Goal: Task Accomplishment & Management: Manage account settings

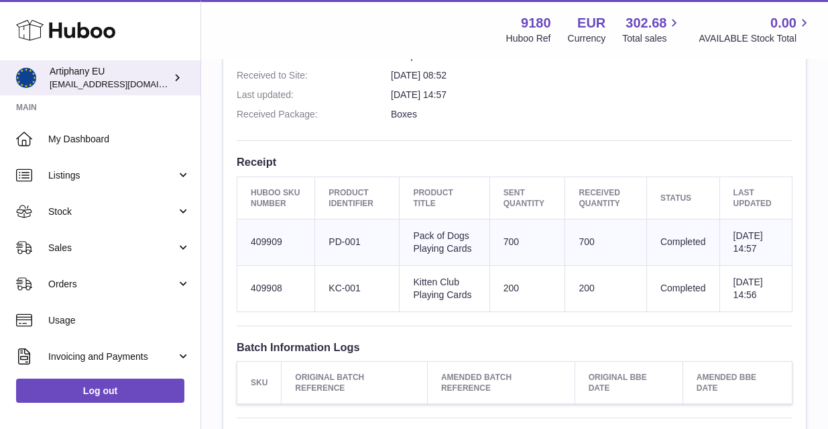
scroll to position [380, 0]
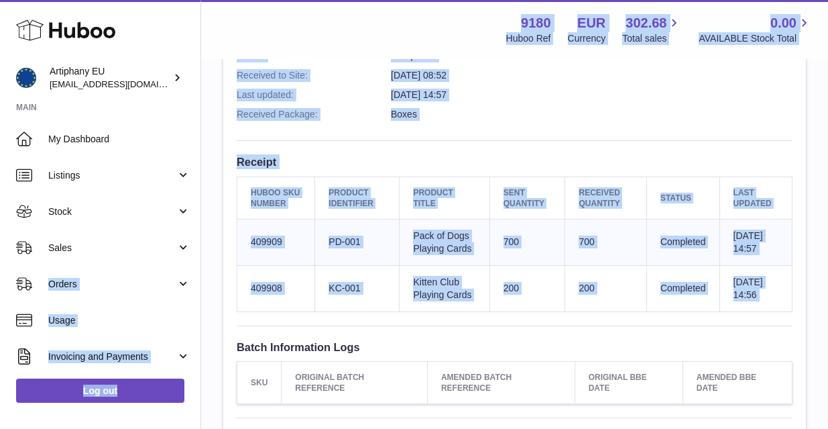
drag, startPoint x: 201, startPoint y: 253, endPoint x: 202, endPoint y: 358, distance: 104.6
click at [202, 358] on div "Huboo Artiphany EU artiphany@artiphany.eu Main My Dashboard Listings Not with H…" at bounding box center [414, 138] width 828 height 1036
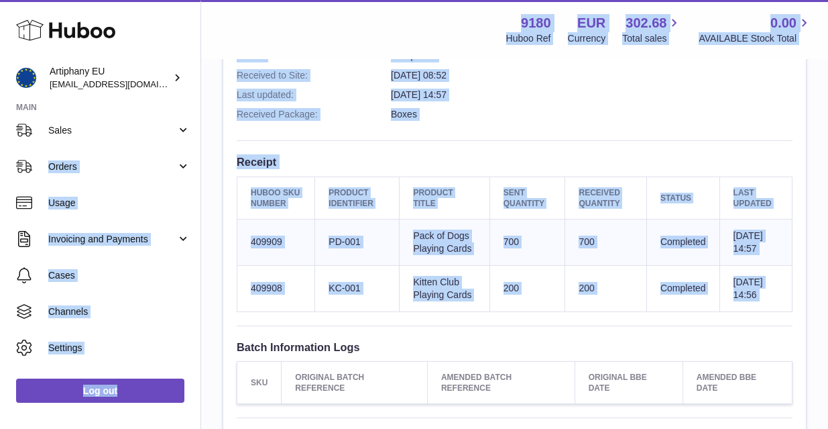
scroll to position [144, 0]
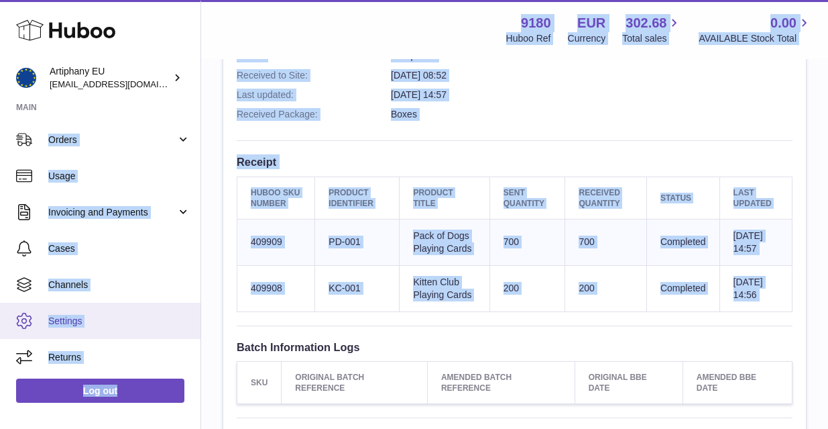
click at [119, 329] on link "Settings" at bounding box center [100, 321] width 201 height 36
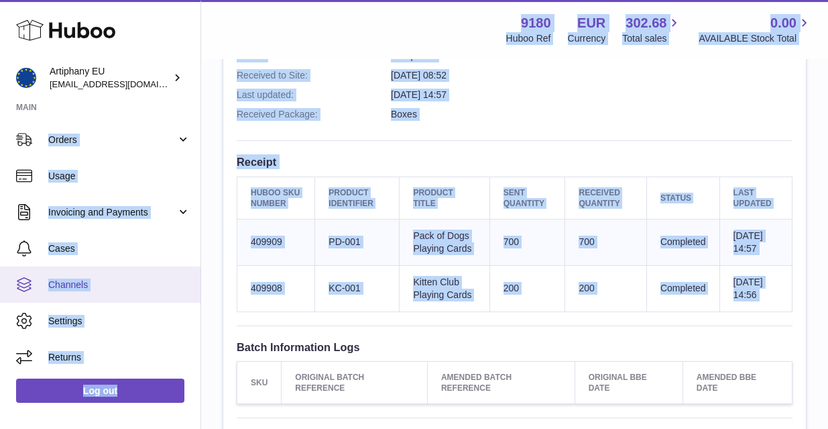
click at [128, 268] on link "Channels" at bounding box center [100, 284] width 201 height 36
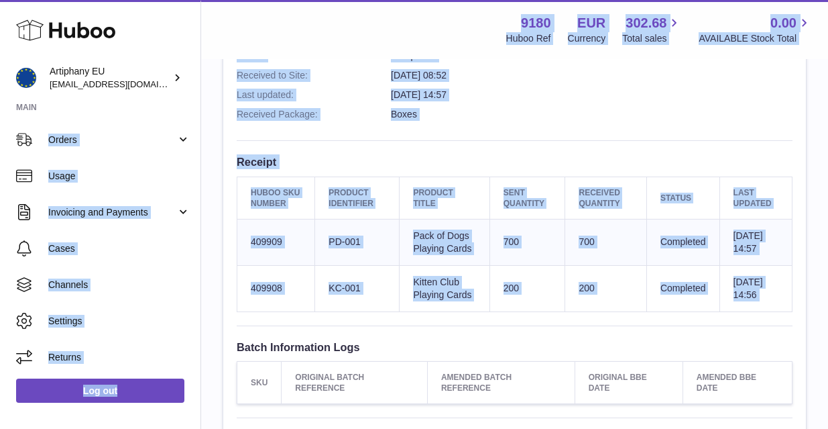
click at [331, 124] on div "Site Info: 9180-200282 Dragonder 17 Valkenswaard 5554 GM Please remember to add…" at bounding box center [514, 126] width 583 height 749
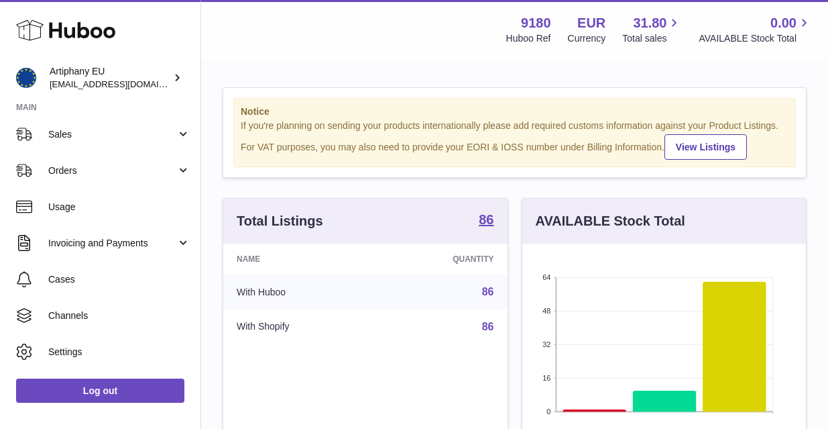
scroll to position [144, 0]
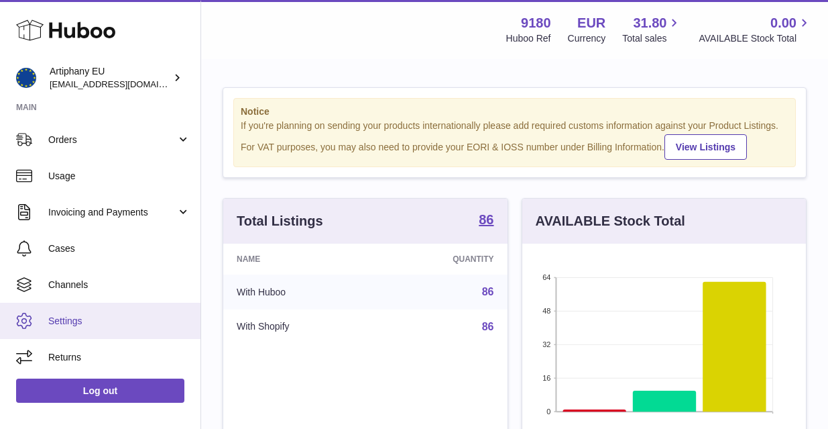
click at [87, 323] on span "Settings" at bounding box center [119, 321] width 142 height 13
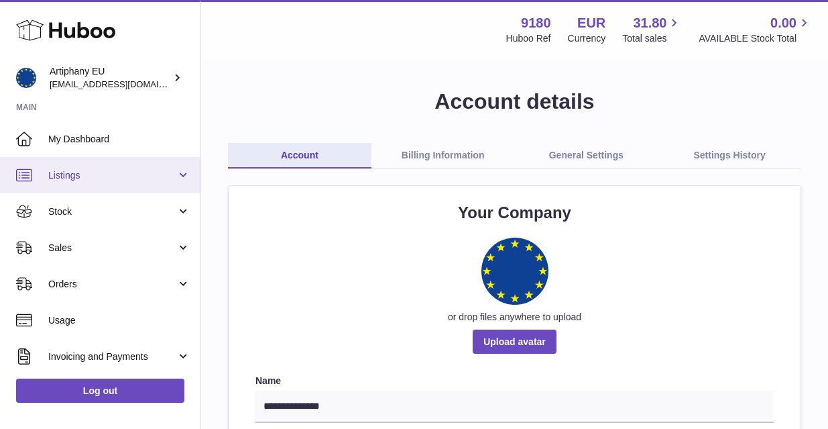
click at [72, 172] on span "Listings" at bounding box center [112, 175] width 128 height 13
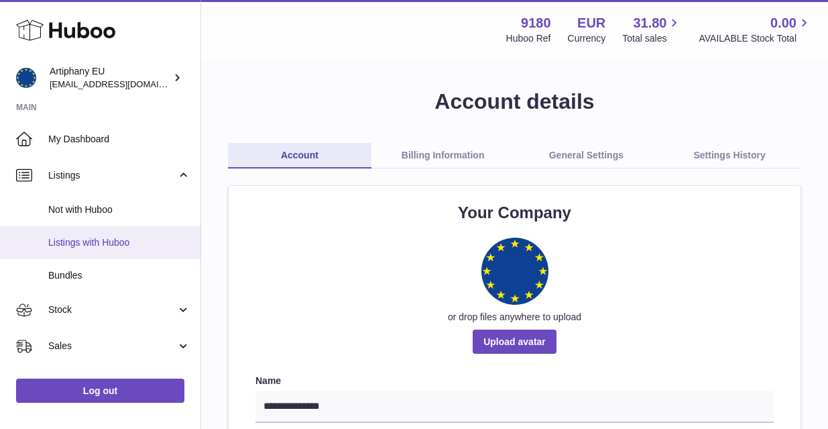
click at [91, 236] on span "Listings with Huboo" at bounding box center [119, 242] width 142 height 13
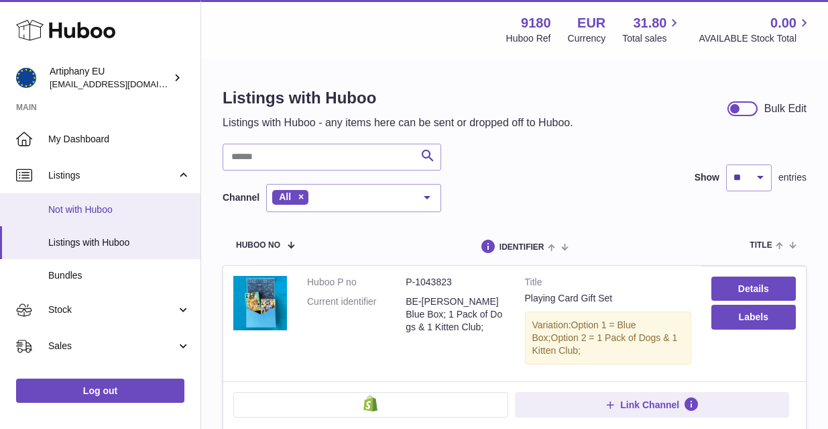
click at [108, 209] on span "Not with Huboo" at bounding box center [119, 209] width 142 height 13
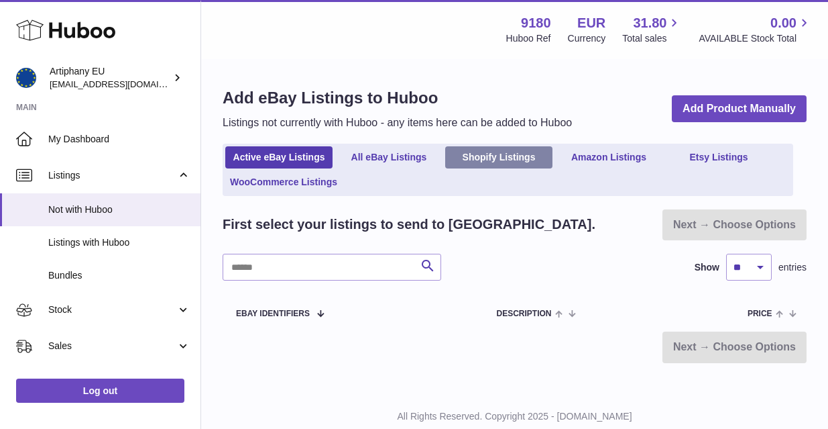
click at [476, 155] on link "Shopify Listings" at bounding box center [498, 157] width 107 height 22
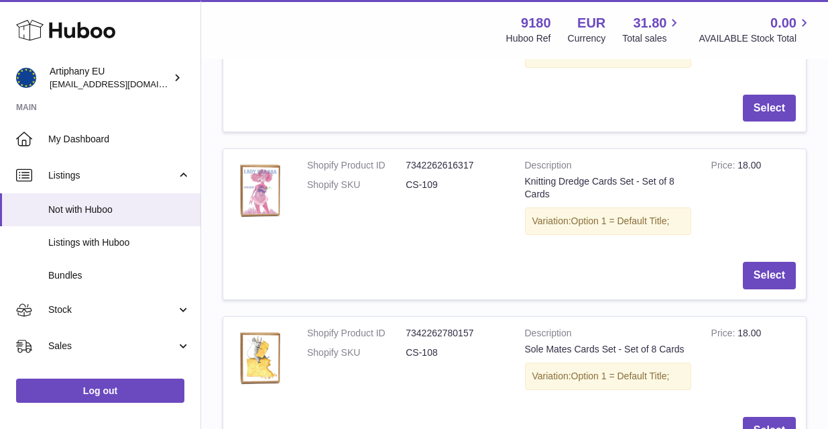
scroll to position [829, 0]
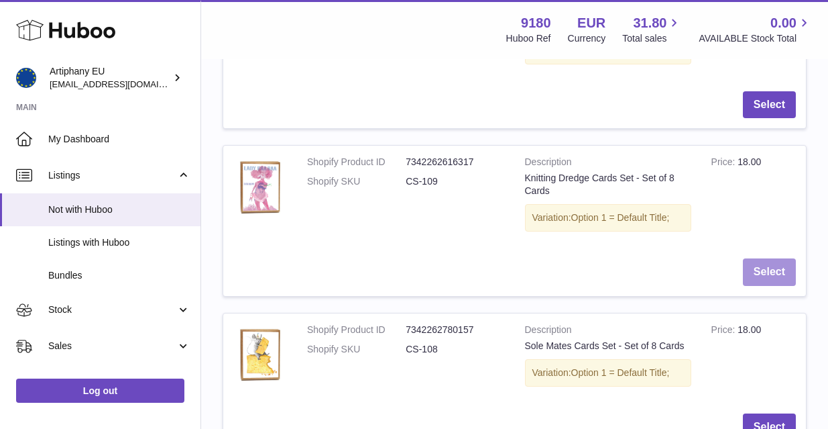
click at [779, 258] on button "Select" at bounding box center [769, 272] width 53 height 28
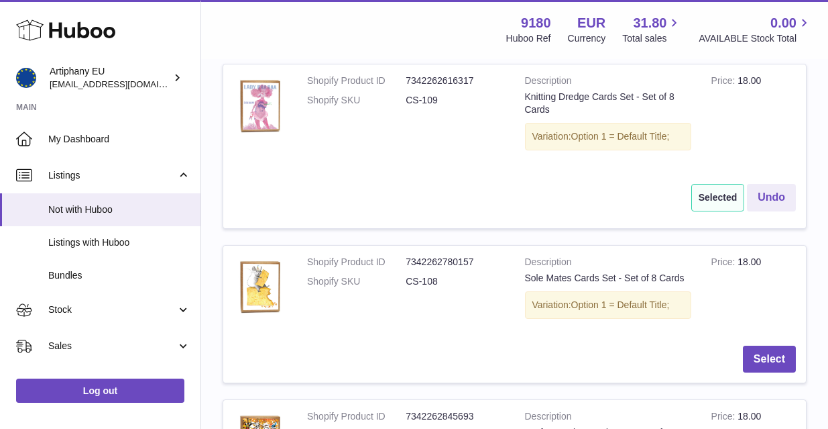
scroll to position [917, 0]
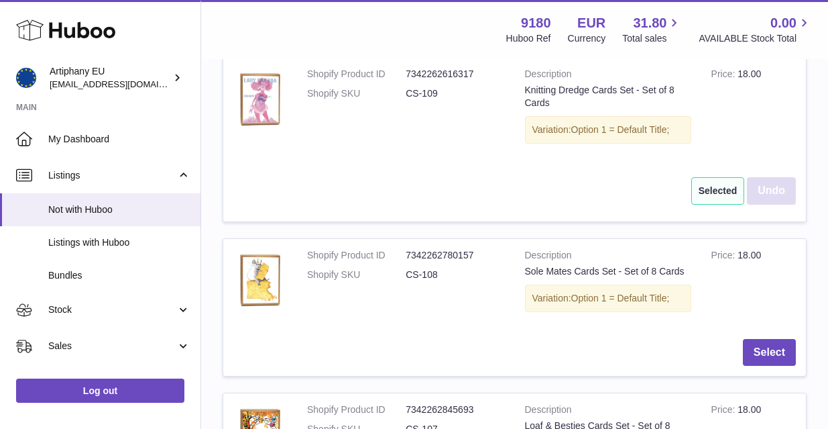
click at [769, 177] on button "Undo" at bounding box center [771, 191] width 49 height 28
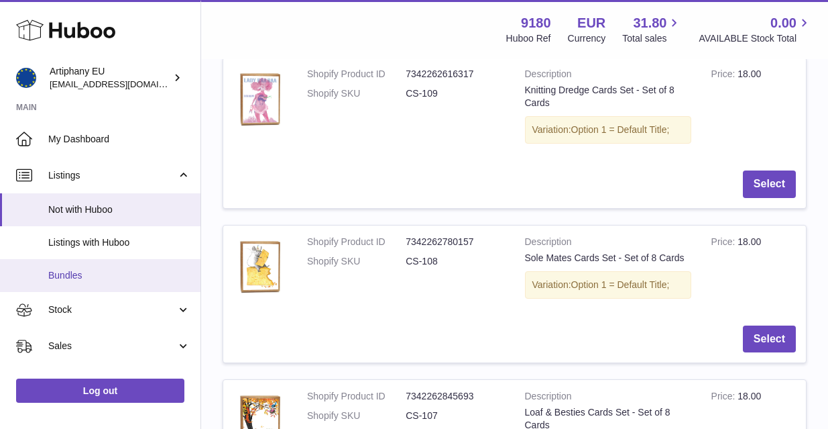
click at [91, 271] on span "Bundles" at bounding box center [119, 275] width 142 height 13
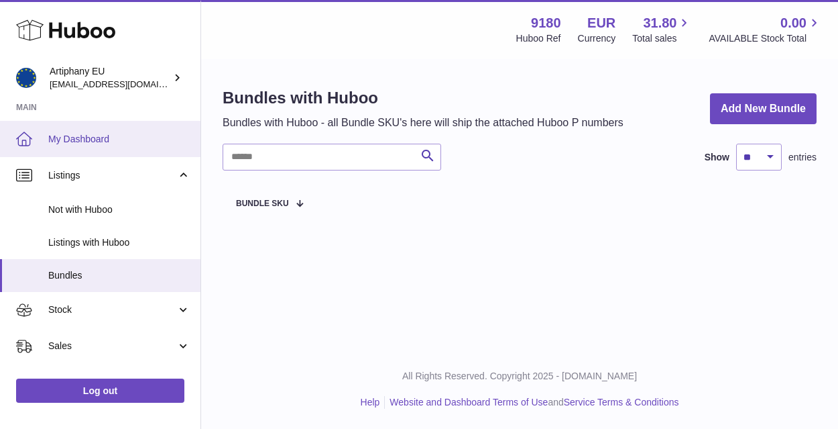
click at [76, 142] on span "My Dashboard" at bounding box center [119, 139] width 142 height 13
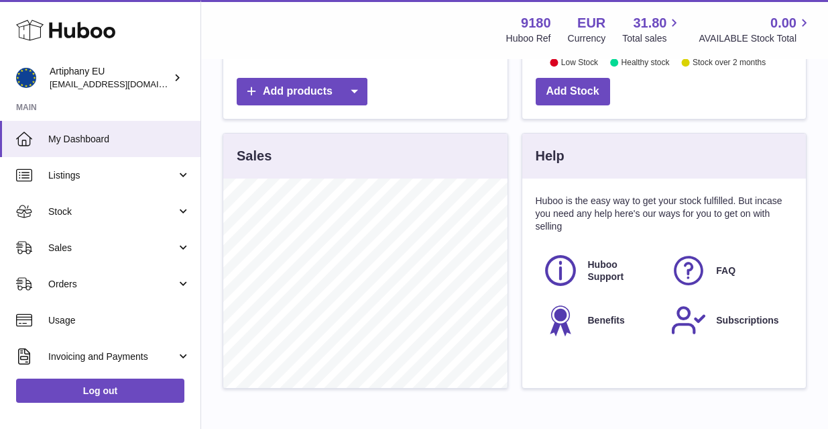
scroll to position [379, 0]
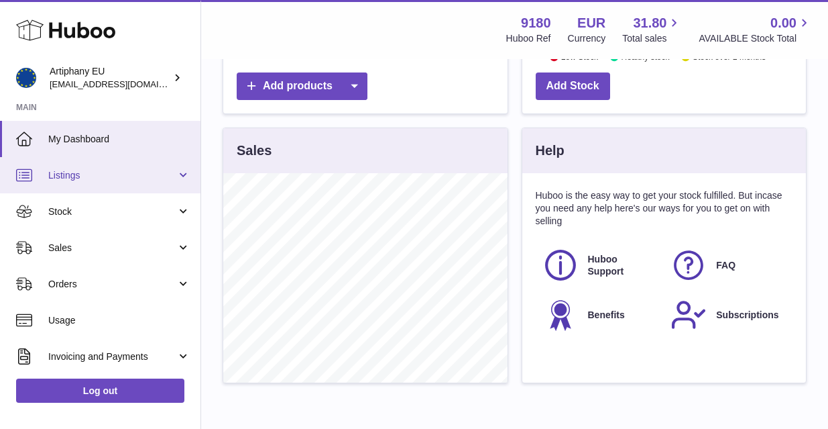
click at [50, 184] on link "Listings" at bounding box center [100, 175] width 201 height 36
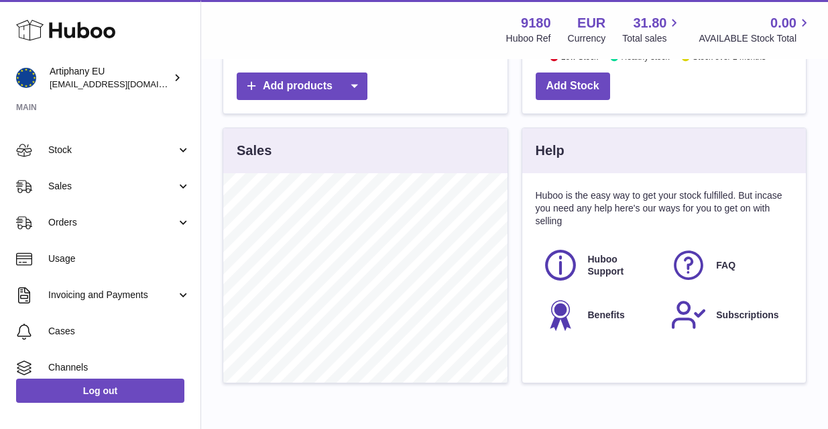
scroll to position [175, 0]
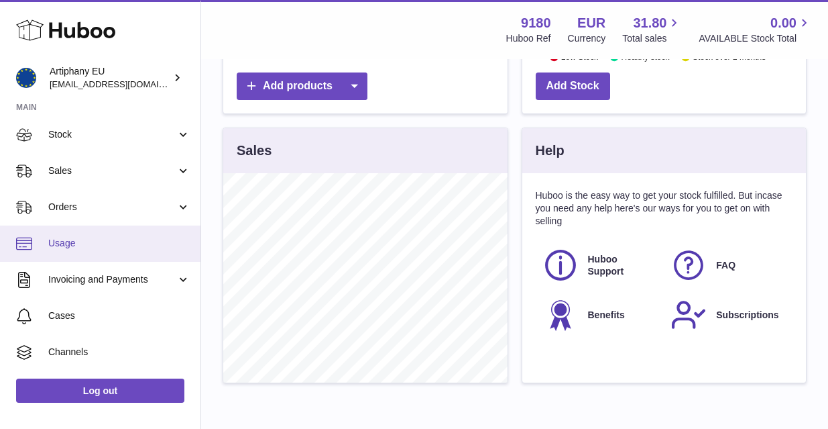
click at [92, 247] on link "Usage" at bounding box center [100, 243] width 201 height 36
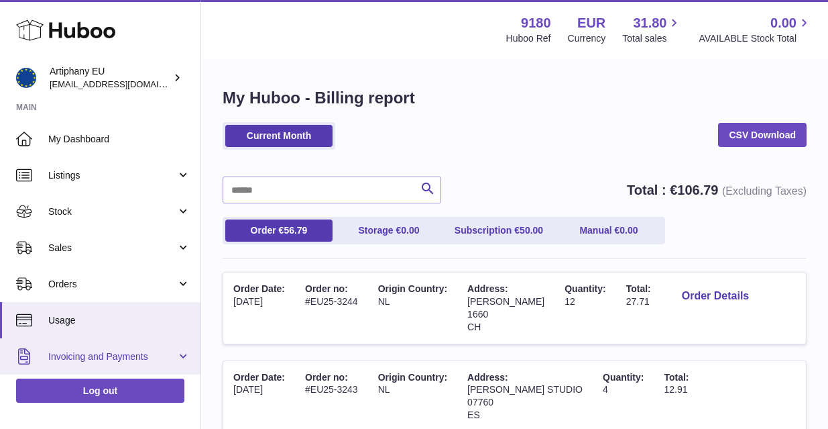
click at [109, 357] on span "Invoicing and Payments" at bounding box center [112, 356] width 128 height 13
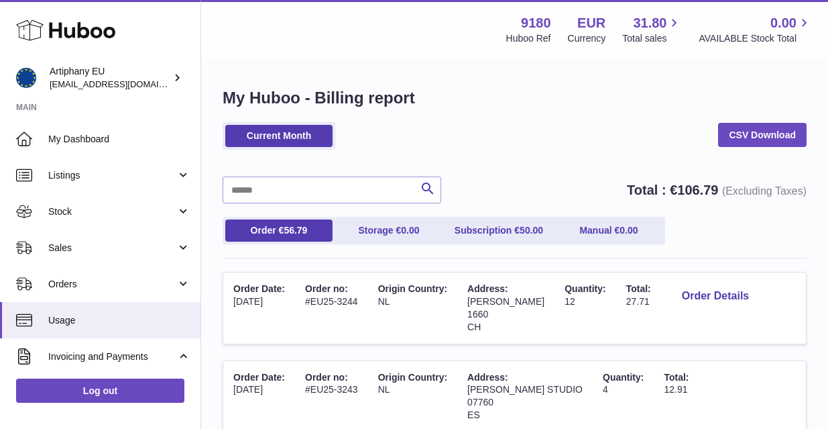
drag, startPoint x: 201, startPoint y: 230, endPoint x: 201, endPoint y: 268, distance: 38.2
click at [201, 268] on div "My Huboo - Billing report Current Month CSV Download Search Total : € 106.79 (E…" at bounding box center [514, 379] width 627 height 639
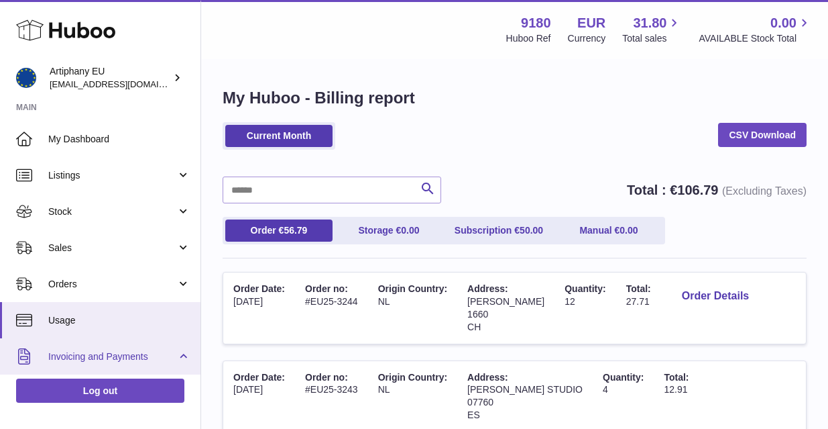
click at [100, 358] on span "Invoicing and Payments" at bounding box center [112, 356] width 128 height 13
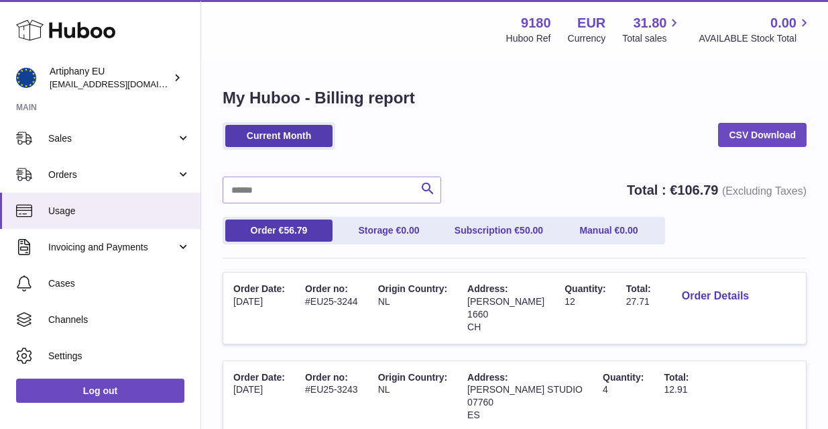
scroll to position [144, 0]
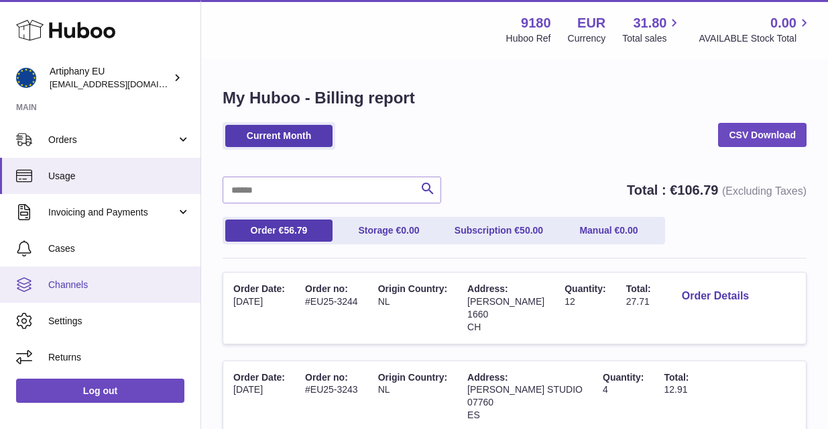
click at [94, 290] on link "Channels" at bounding box center [100, 284] width 201 height 36
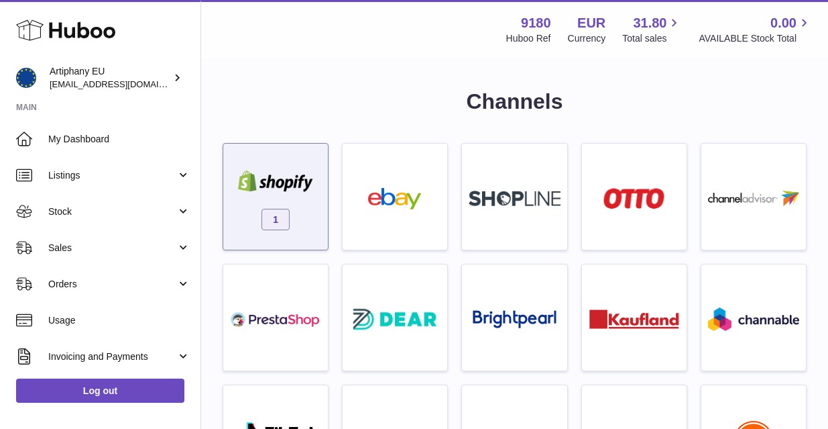
click at [279, 179] on img at bounding box center [275, 180] width 91 height 21
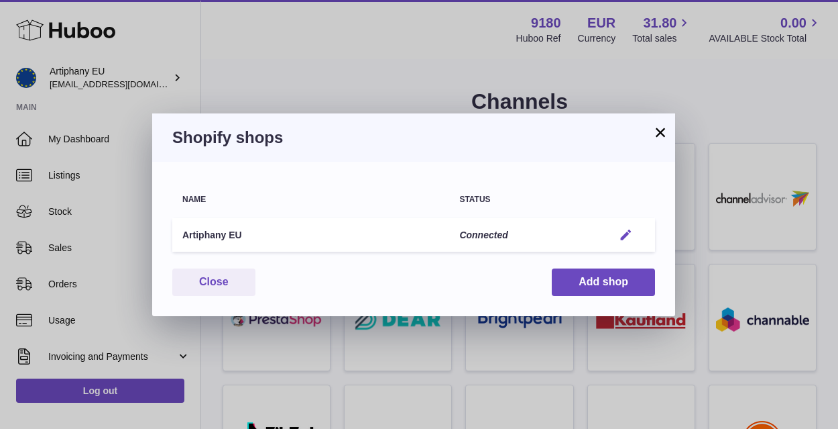
click at [624, 235] on em "button" at bounding box center [626, 235] width 14 height 14
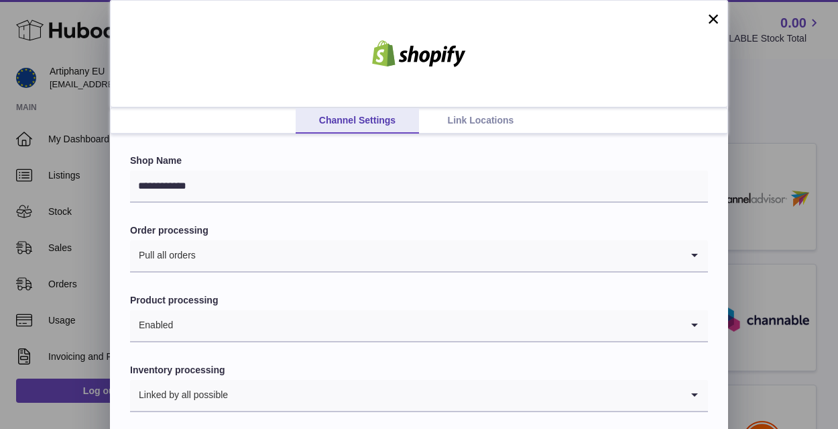
scroll to position [1, 0]
click at [720, 313] on div "**********" at bounding box center [419, 309] width 618 height 351
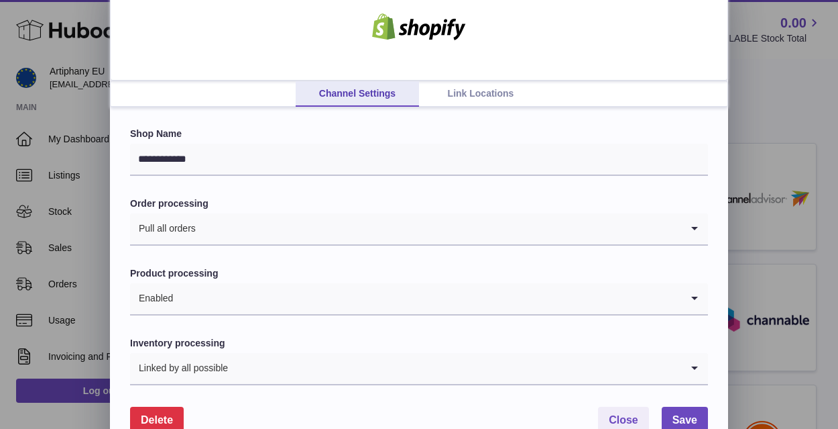
scroll to position [54, 0]
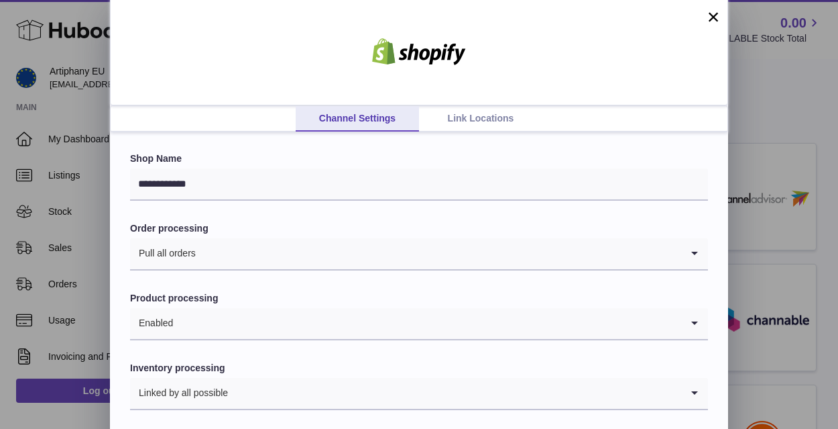
click at [488, 117] on link "Link Locations" at bounding box center [480, 118] width 123 height 25
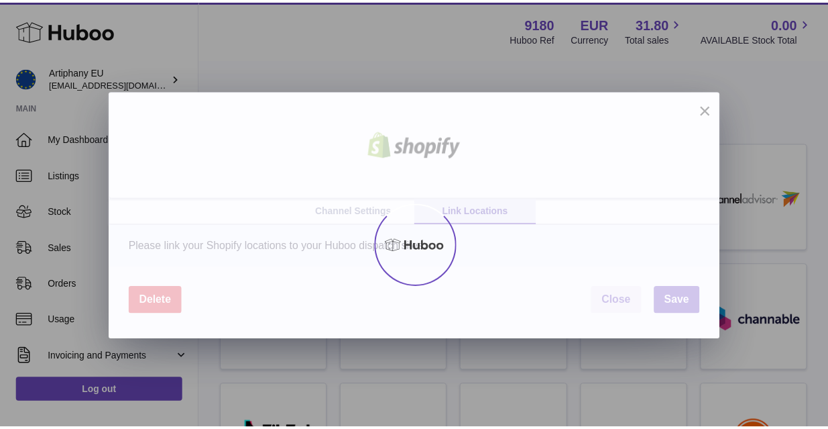
scroll to position [1, 0]
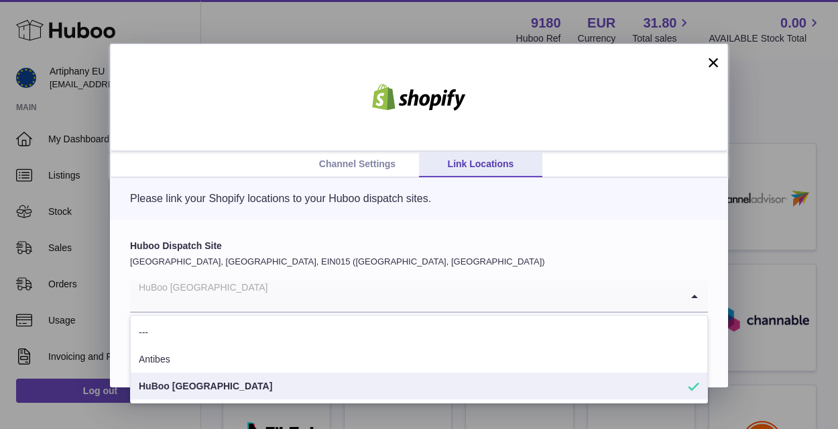
click at [699, 296] on icon "Search for option" at bounding box center [694, 295] width 27 height 31
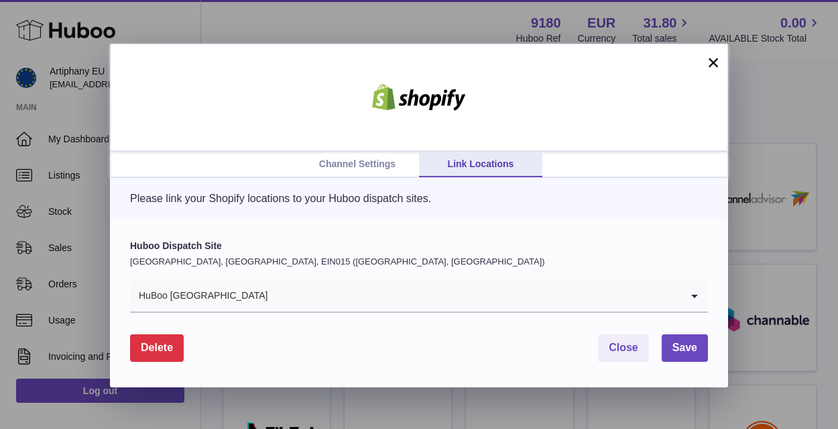
click at [665, 243] on label "Huboo Dispatch Site" at bounding box center [419, 245] width 578 height 13
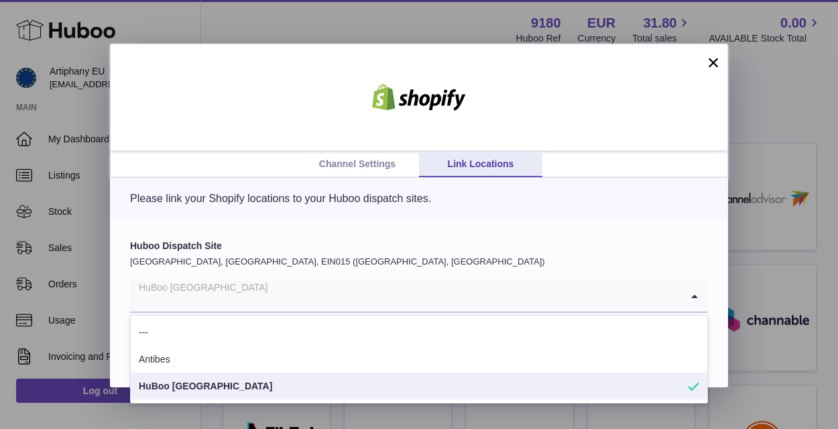
click at [700, 298] on icon "Search for option" at bounding box center [694, 295] width 27 height 31
click at [661, 216] on div "Please link your Shopify locations to your Huboo dispatch sites." at bounding box center [419, 199] width 618 height 42
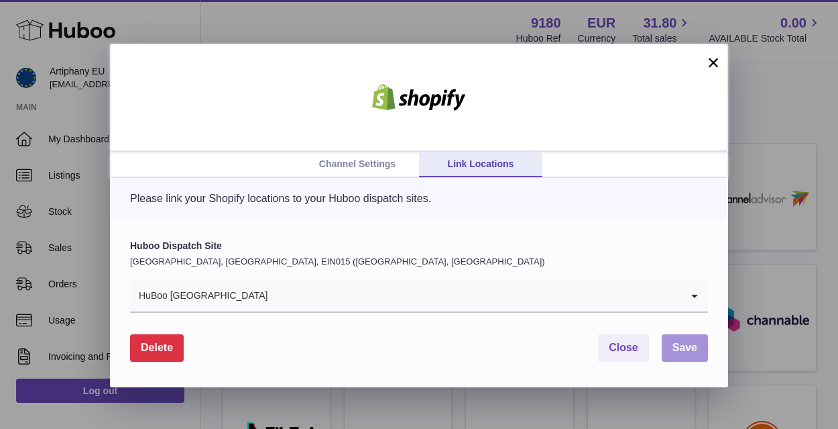
click at [690, 345] on span "Save" at bounding box center [685, 346] width 25 height 11
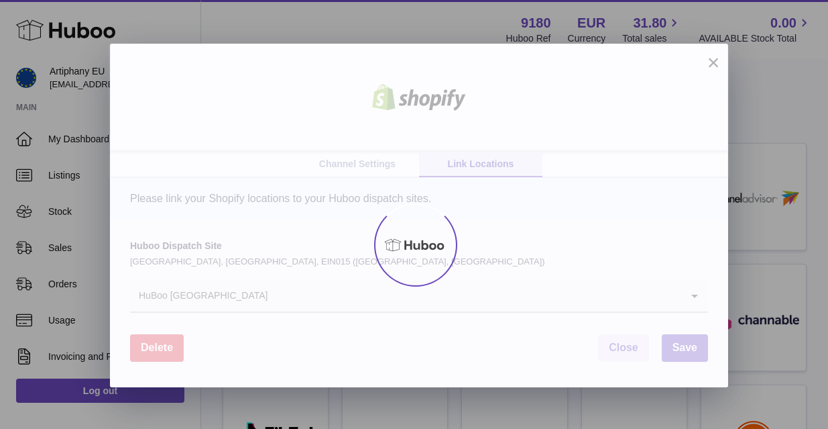
scroll to position [0, 0]
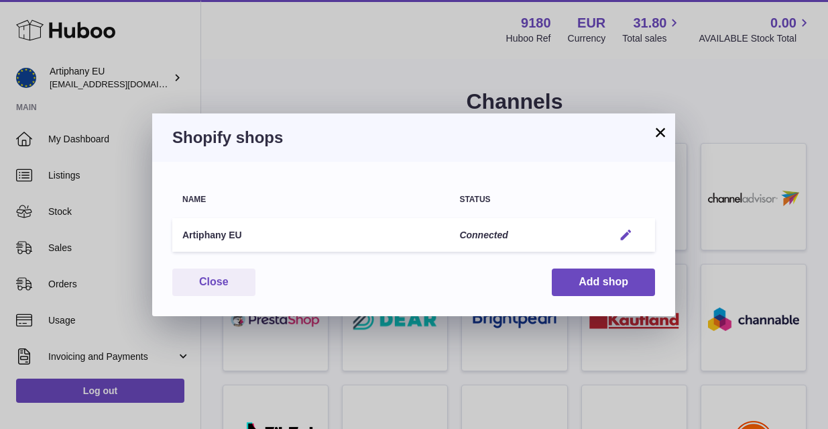
click at [625, 231] on em "button" at bounding box center [626, 235] width 14 height 14
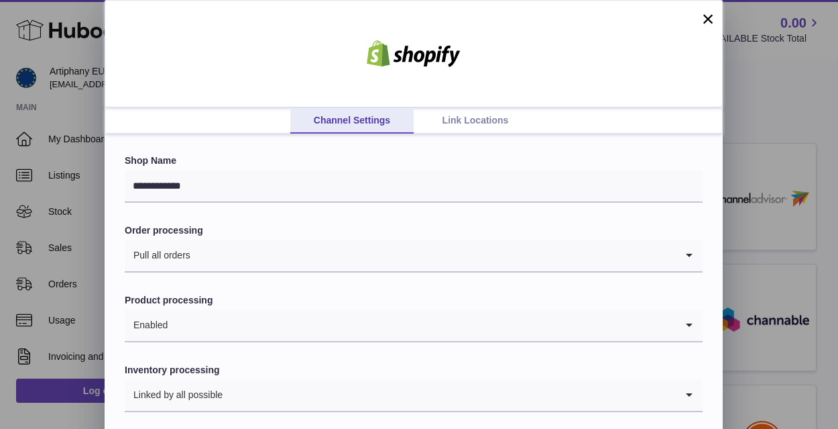
click at [465, 129] on link "Link Locations" at bounding box center [475, 120] width 123 height 25
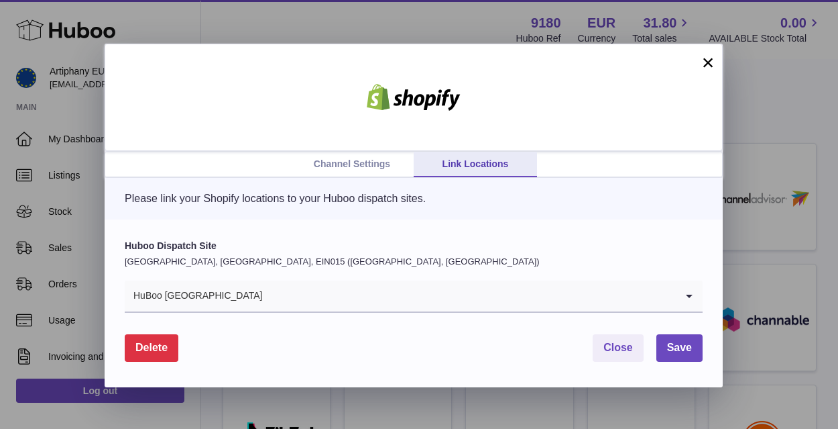
click at [343, 164] on link "Channel Settings" at bounding box center [351, 164] width 123 height 25
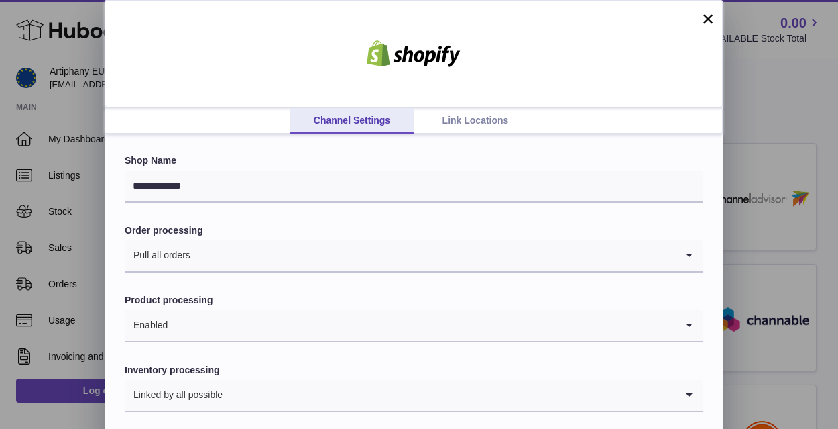
click at [704, 16] on button "×" at bounding box center [708, 19] width 16 height 16
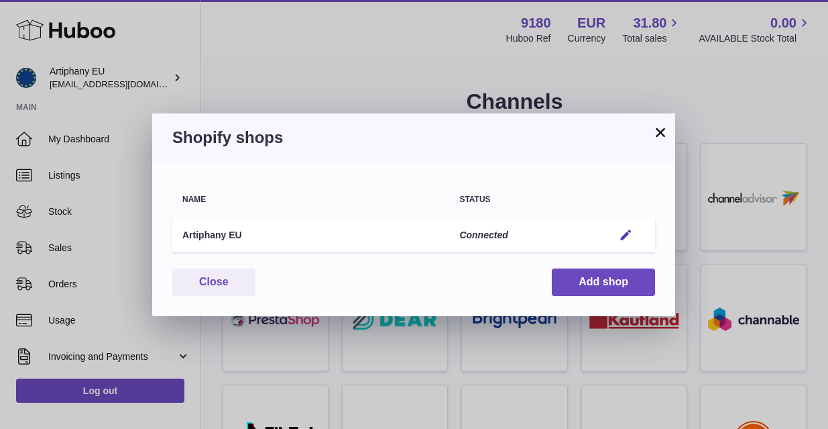
click at [661, 129] on button "×" at bounding box center [661, 132] width 16 height 16
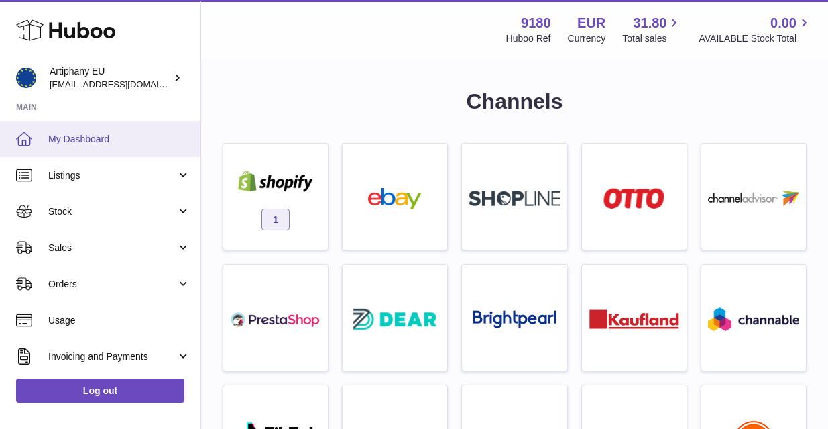
click at [113, 130] on link "My Dashboard" at bounding box center [100, 139] width 201 height 36
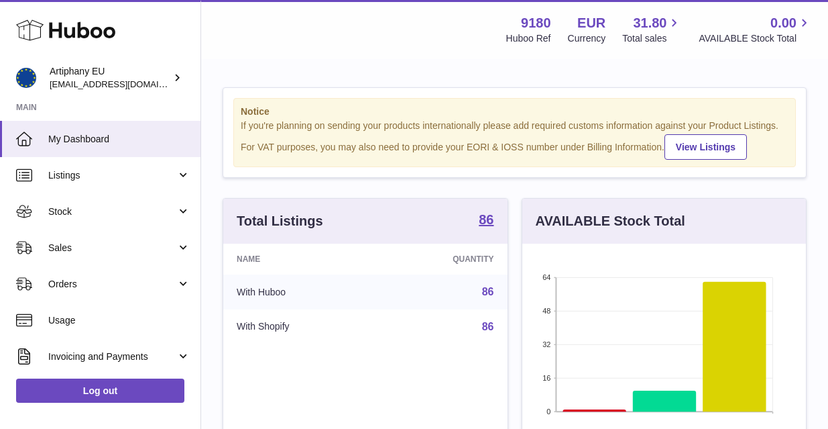
scroll to position [209, 284]
